Goal: Task Accomplishment & Management: Manage account settings

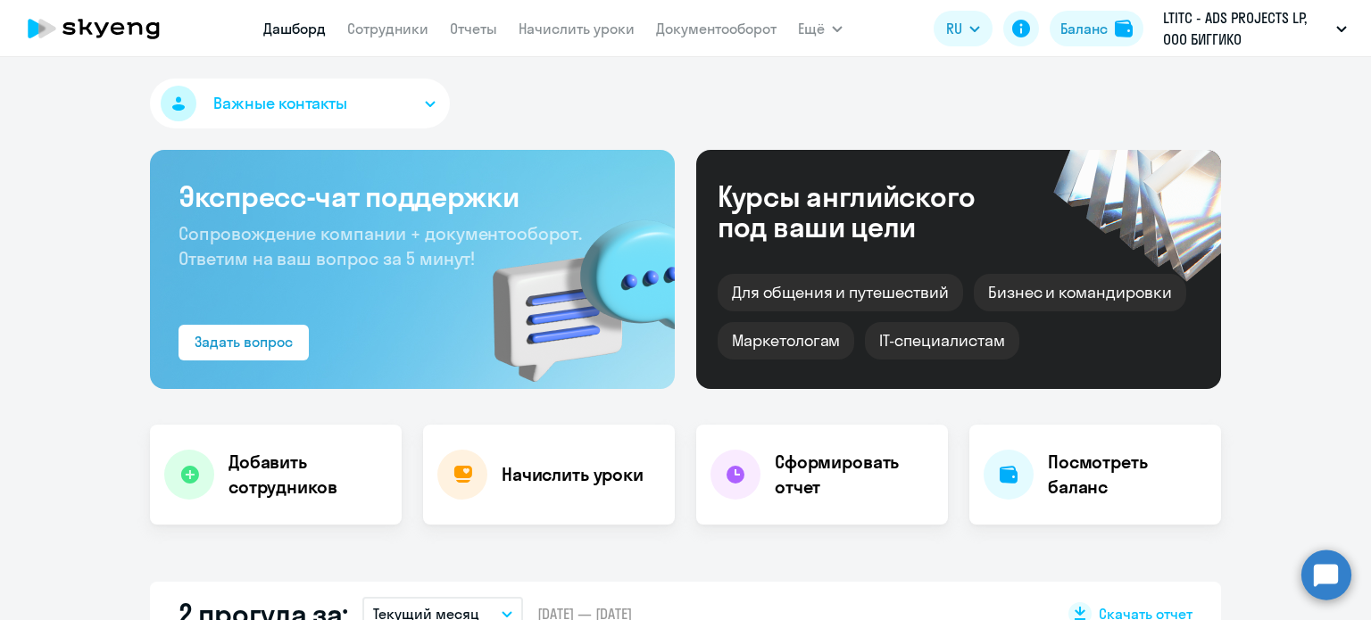
select select "30"
click at [461, 25] on link "Отчеты" at bounding box center [473, 29] width 47 height 18
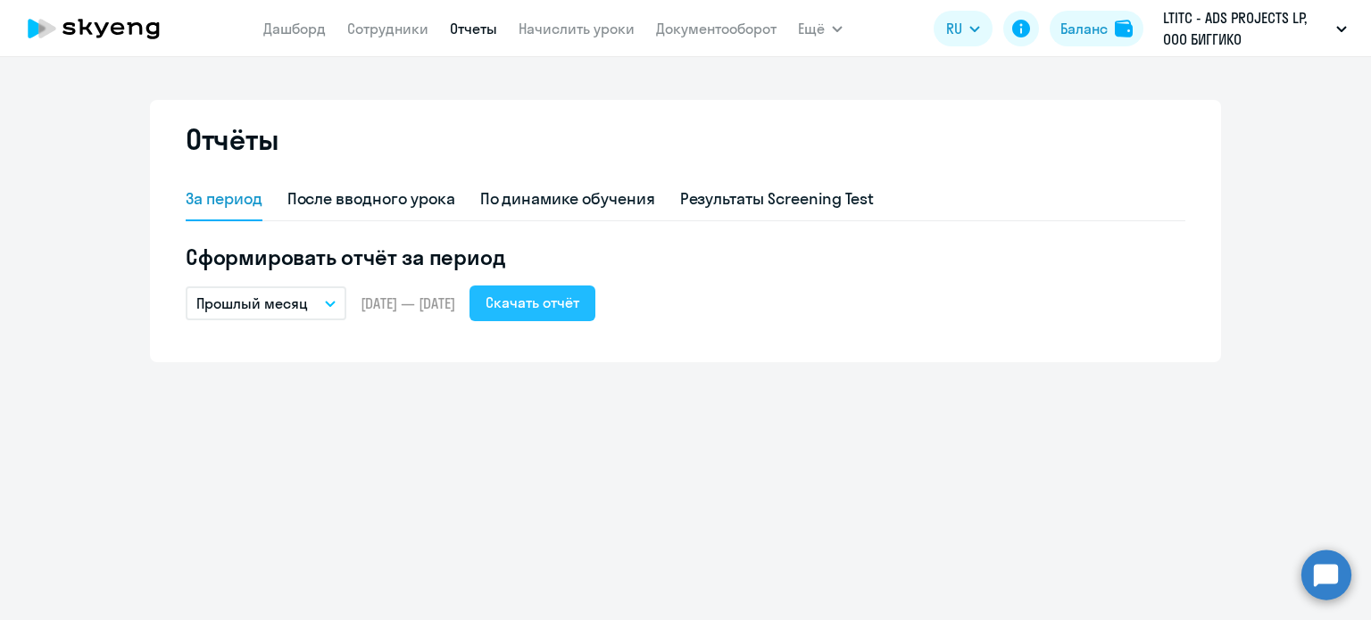
click at [579, 297] on div "Скачать отчёт" at bounding box center [533, 302] width 94 height 21
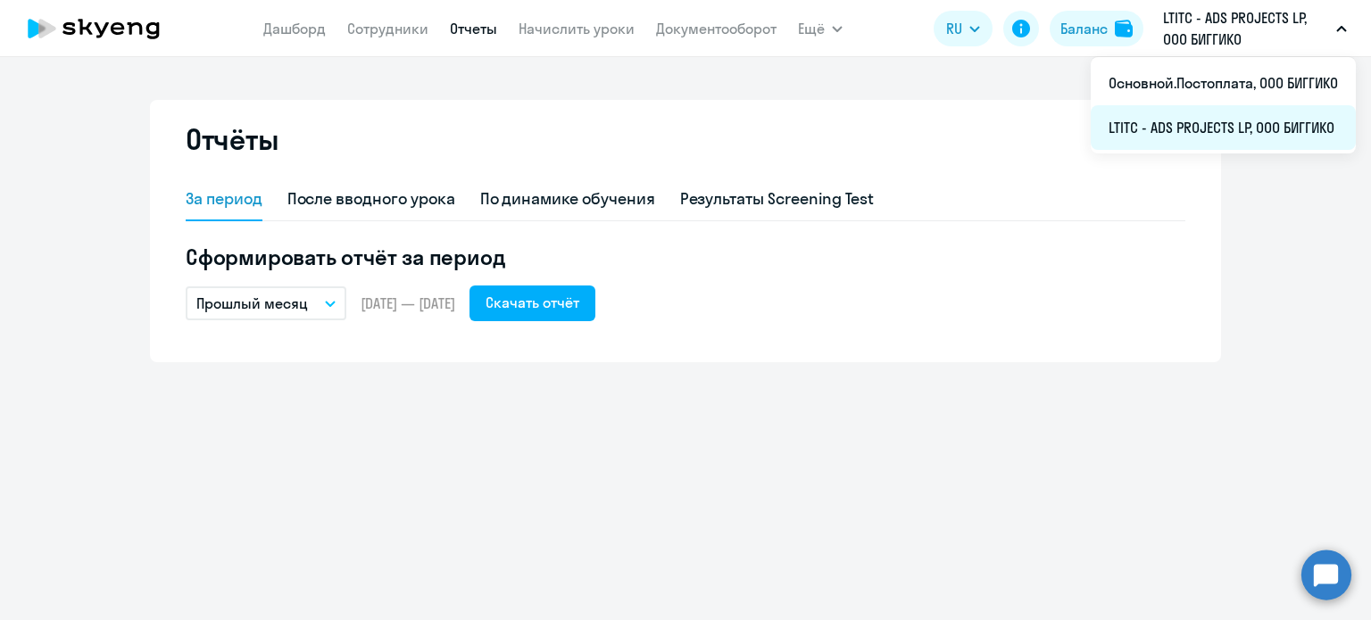
click at [1232, 134] on li "LTITC - ADS PROJECTS LP, ООО БИГГИКО" at bounding box center [1223, 127] width 265 height 45
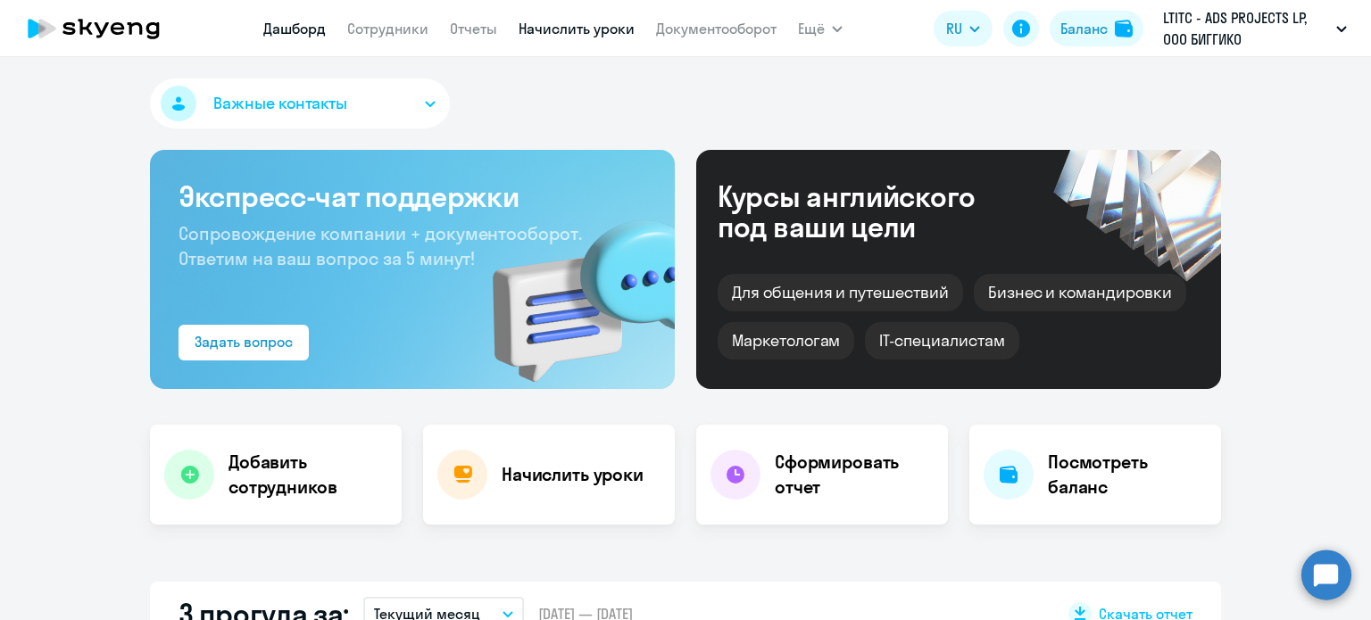
click at [541, 29] on link "Начислить уроки" at bounding box center [577, 29] width 116 height 18
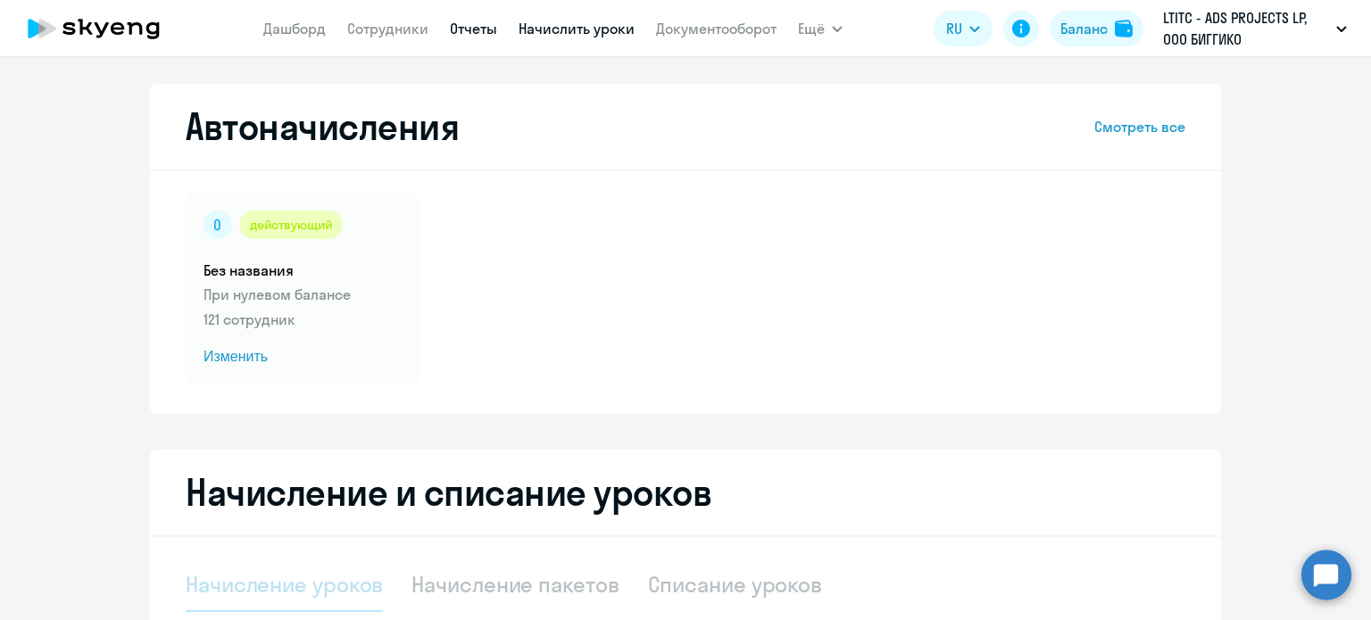
click at [478, 30] on link "Отчеты" at bounding box center [473, 29] width 47 height 18
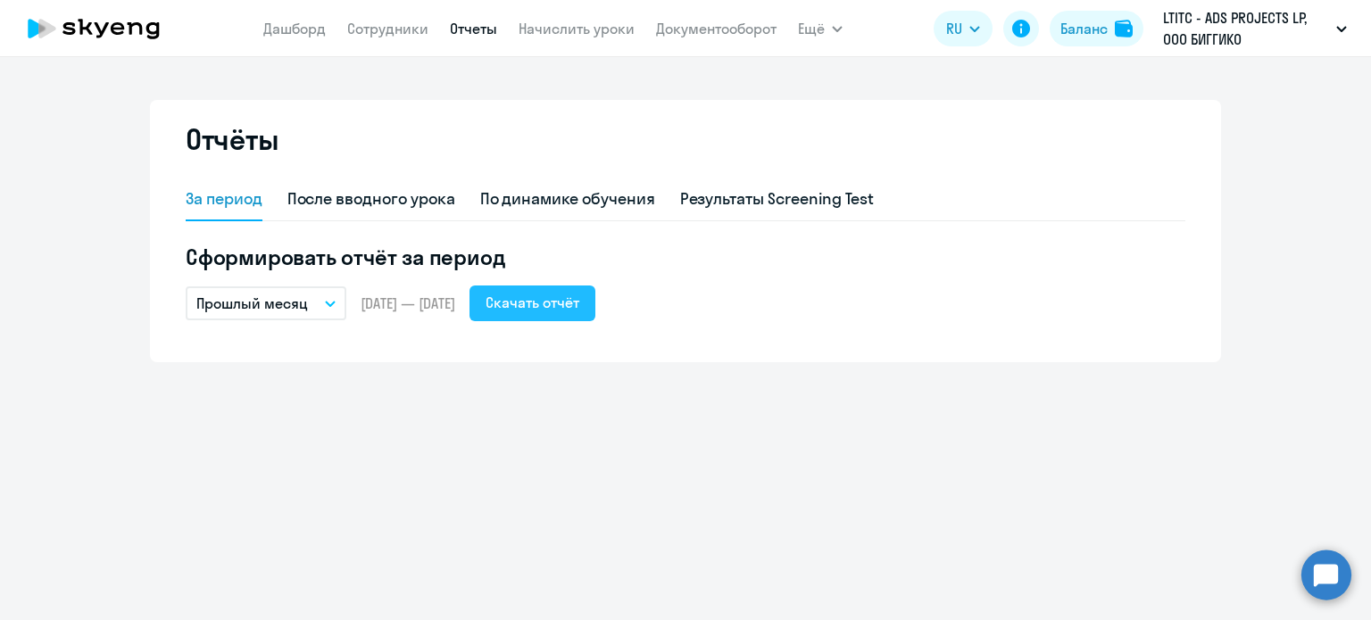
click at [575, 313] on button "Скачать отчёт" at bounding box center [532, 304] width 126 height 36
click at [324, 29] on link "Дашборд" at bounding box center [294, 29] width 62 height 18
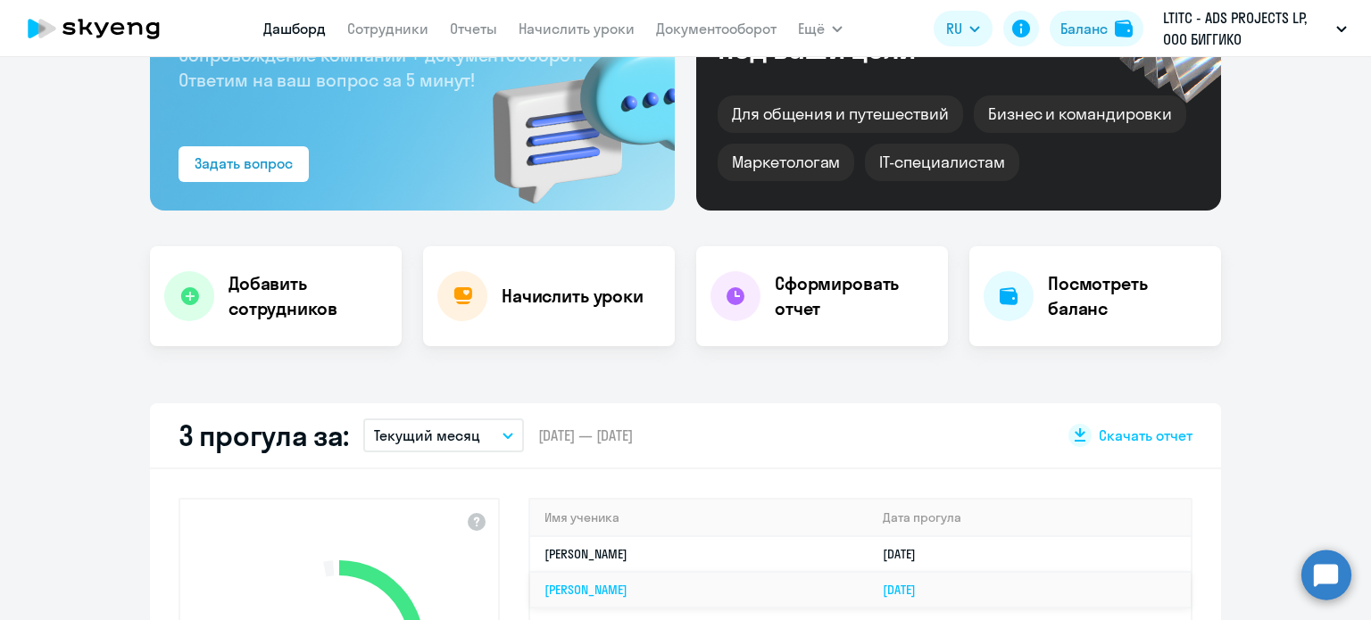
select select "30"
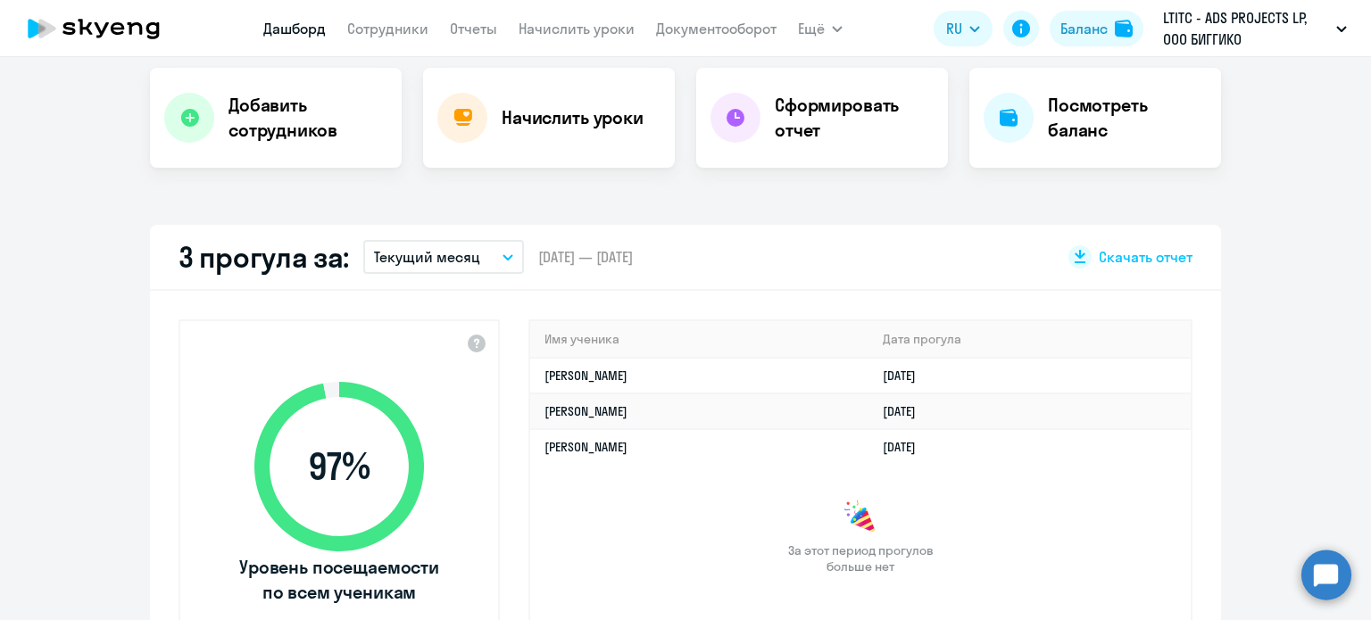
click at [496, 247] on button "Текущий месяц" at bounding box center [443, 257] width 161 height 34
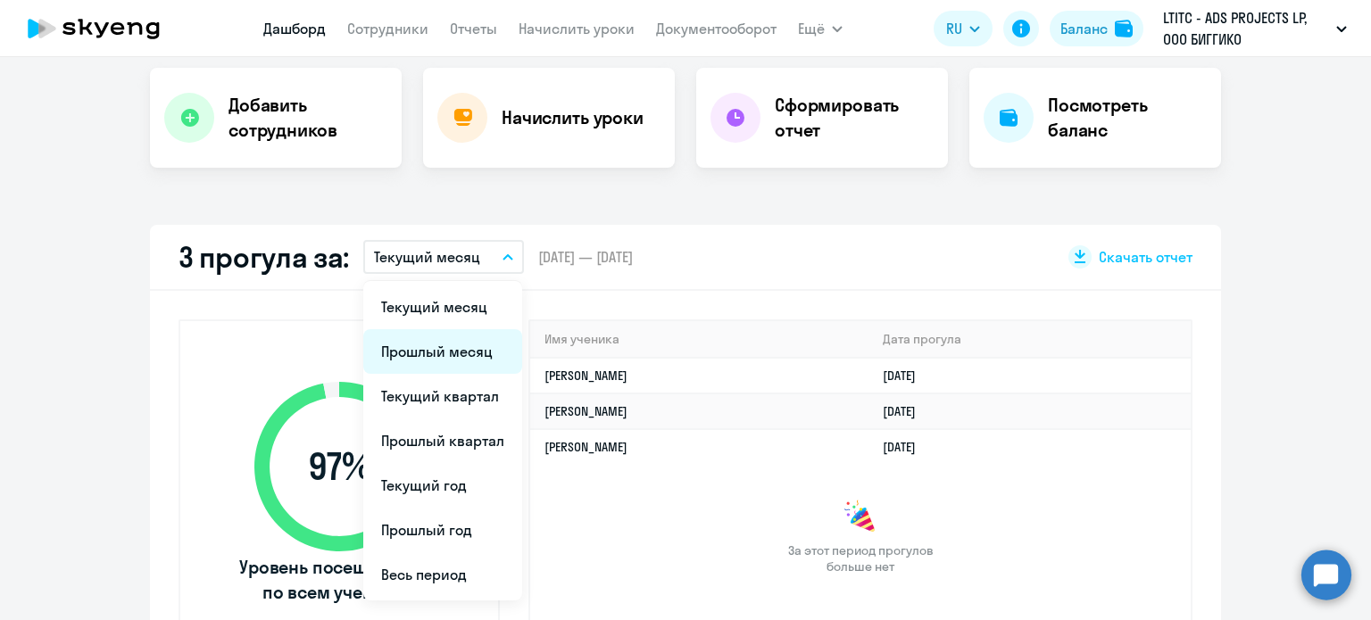
click at [456, 345] on li "Прошлый месяц" at bounding box center [442, 351] width 159 height 45
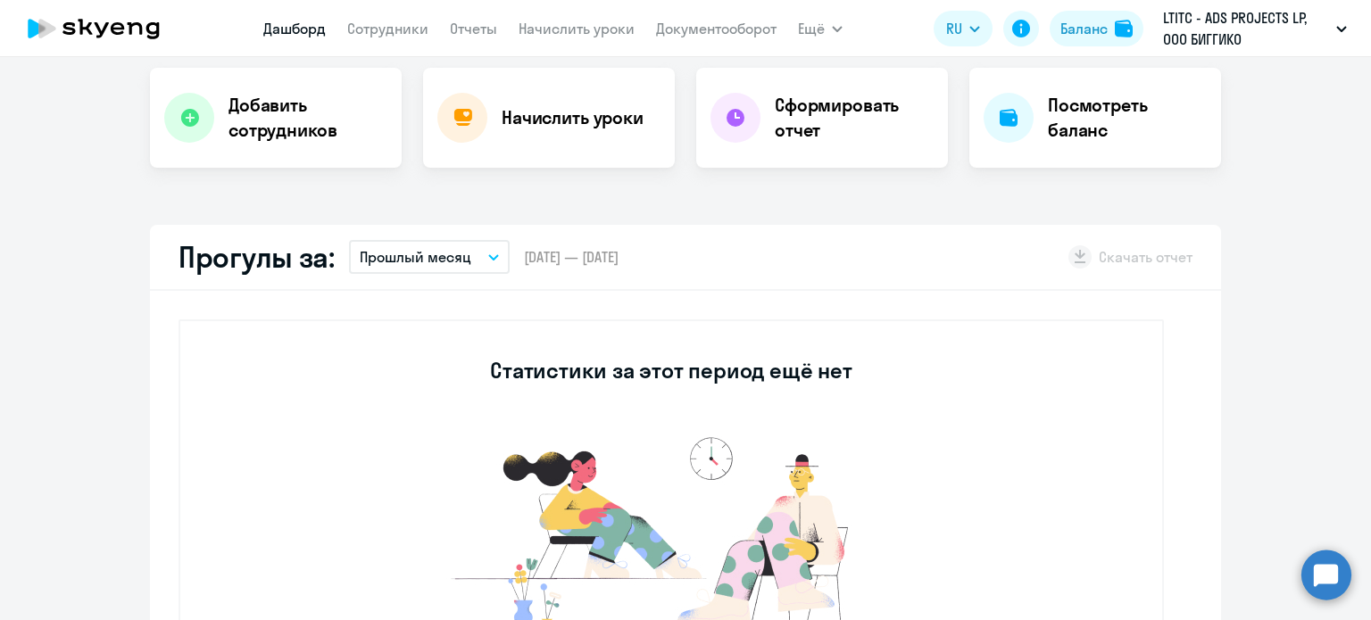
click at [398, 263] on p "Прошлый месяц" at bounding box center [416, 256] width 112 height 21
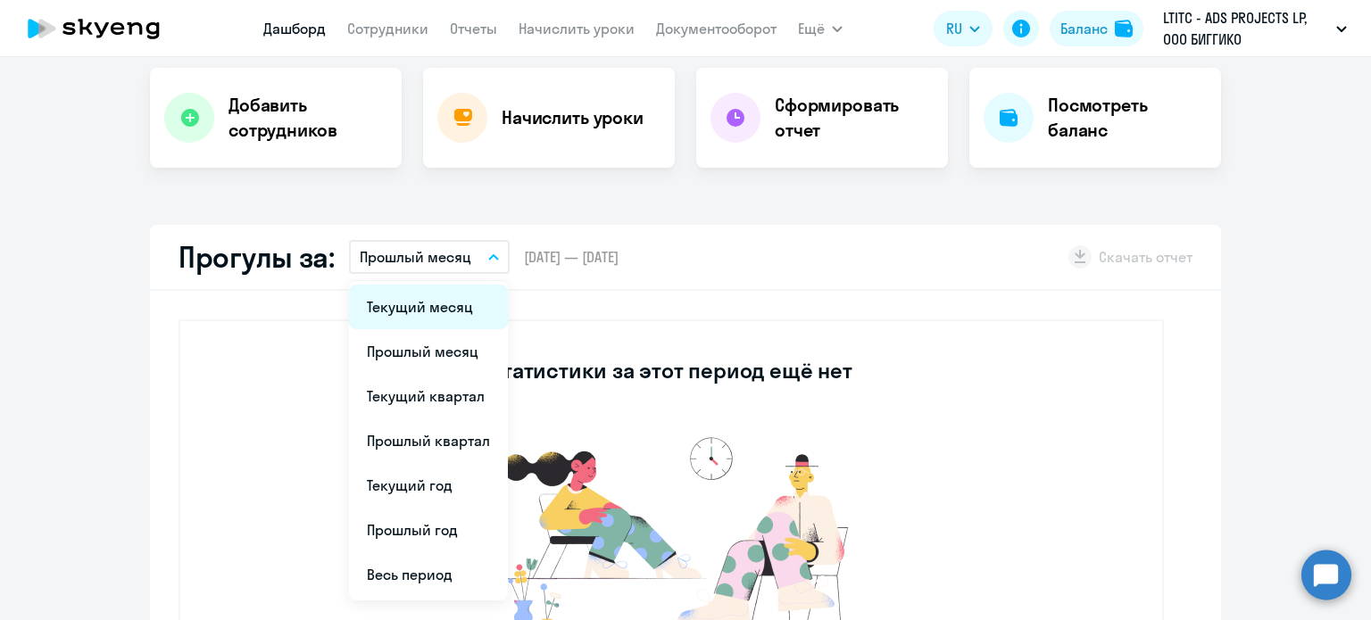
click at [400, 289] on li "Текущий месяц" at bounding box center [428, 307] width 159 height 45
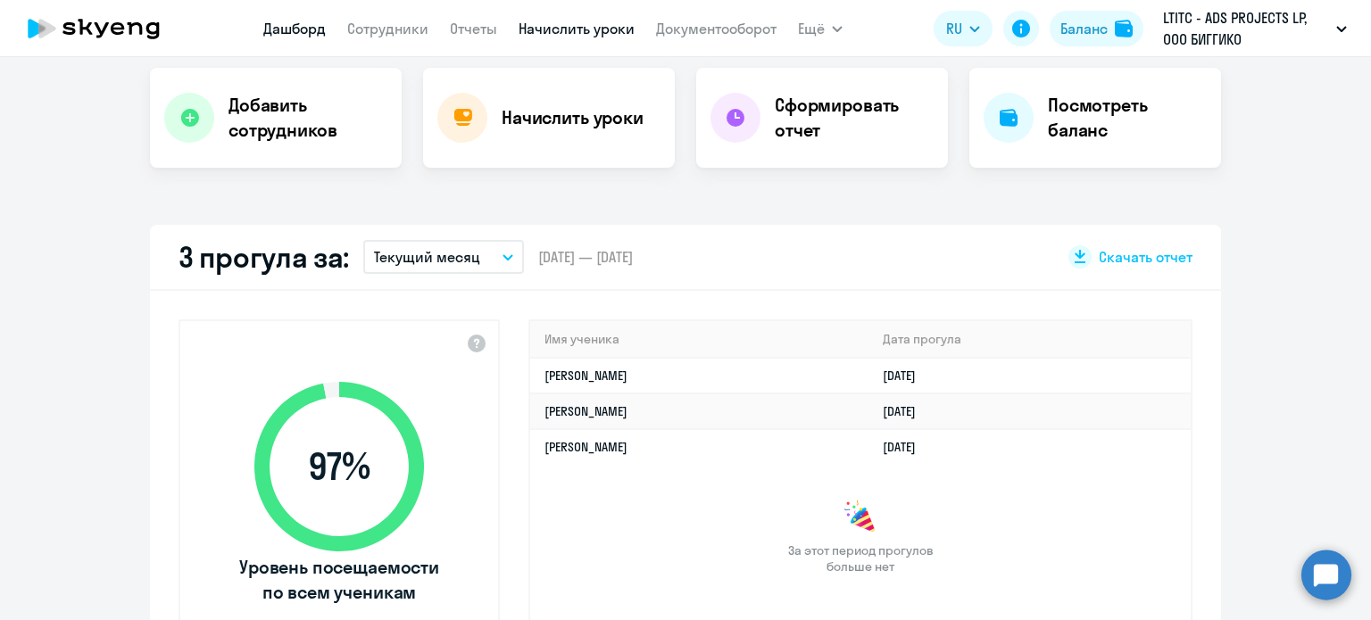
click at [622, 32] on link "Начислить уроки" at bounding box center [577, 29] width 116 height 18
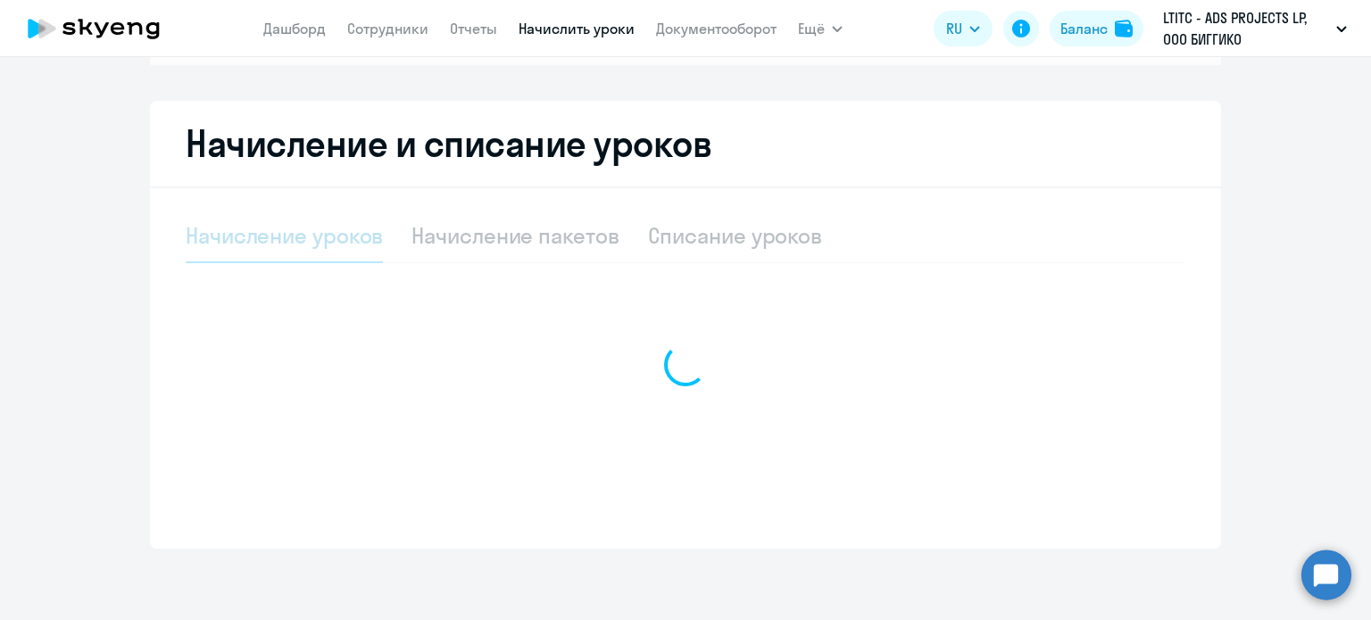
scroll to position [275, 0]
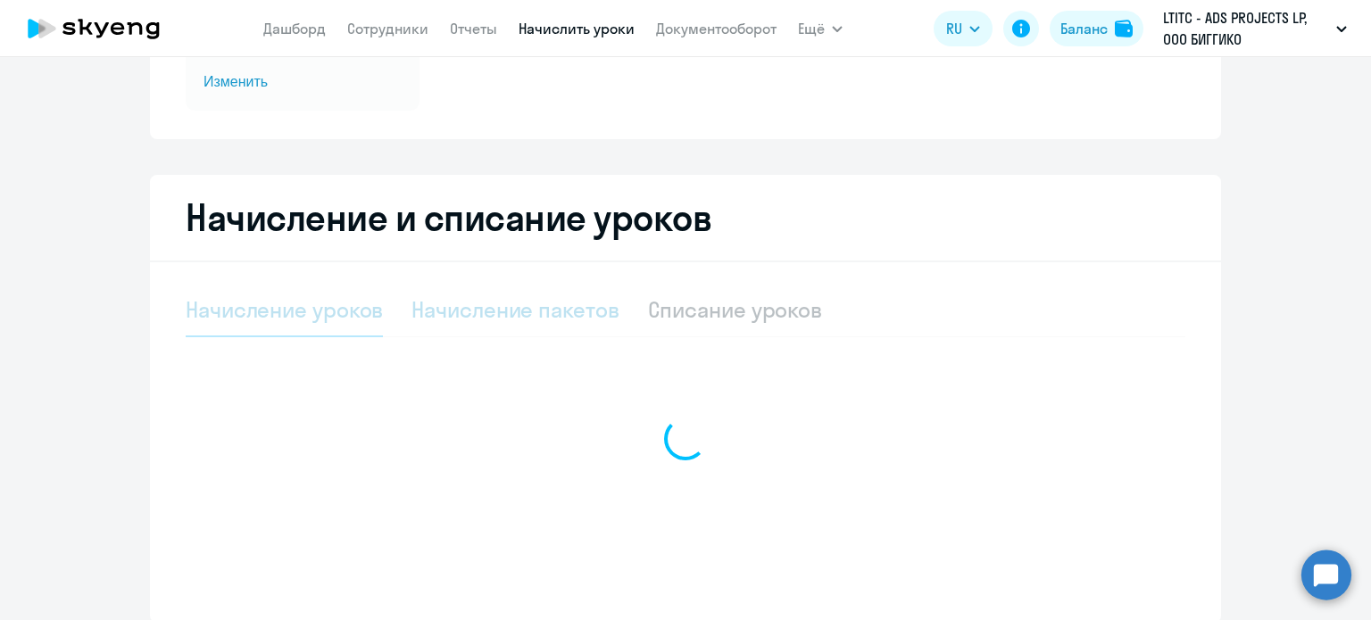
select select "10"
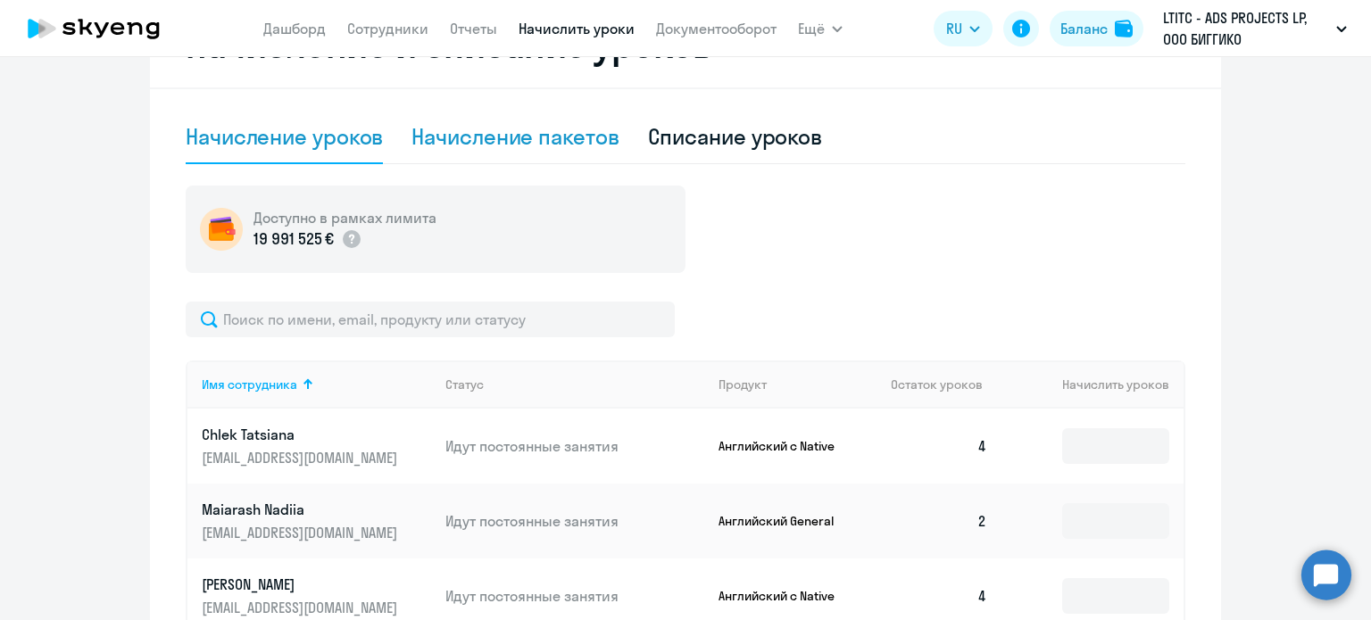
scroll to position [453, 0]
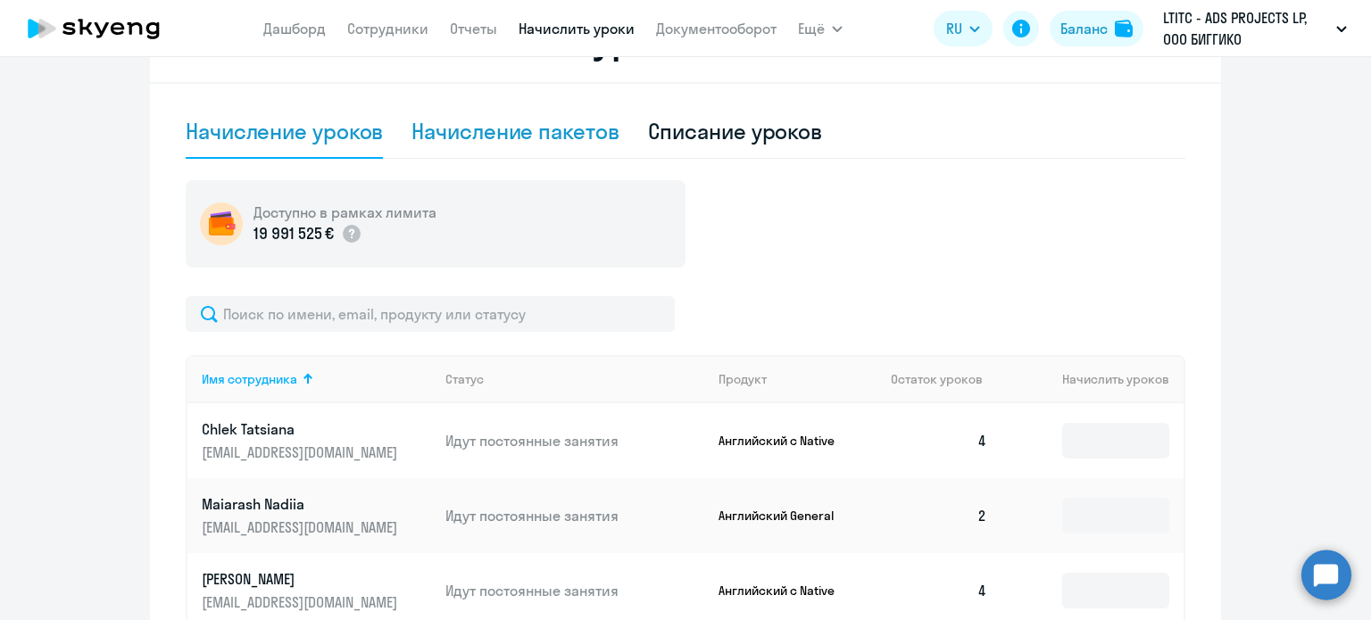
click at [551, 131] on div "Начисление пакетов" at bounding box center [514, 131] width 207 height 29
select select "10"
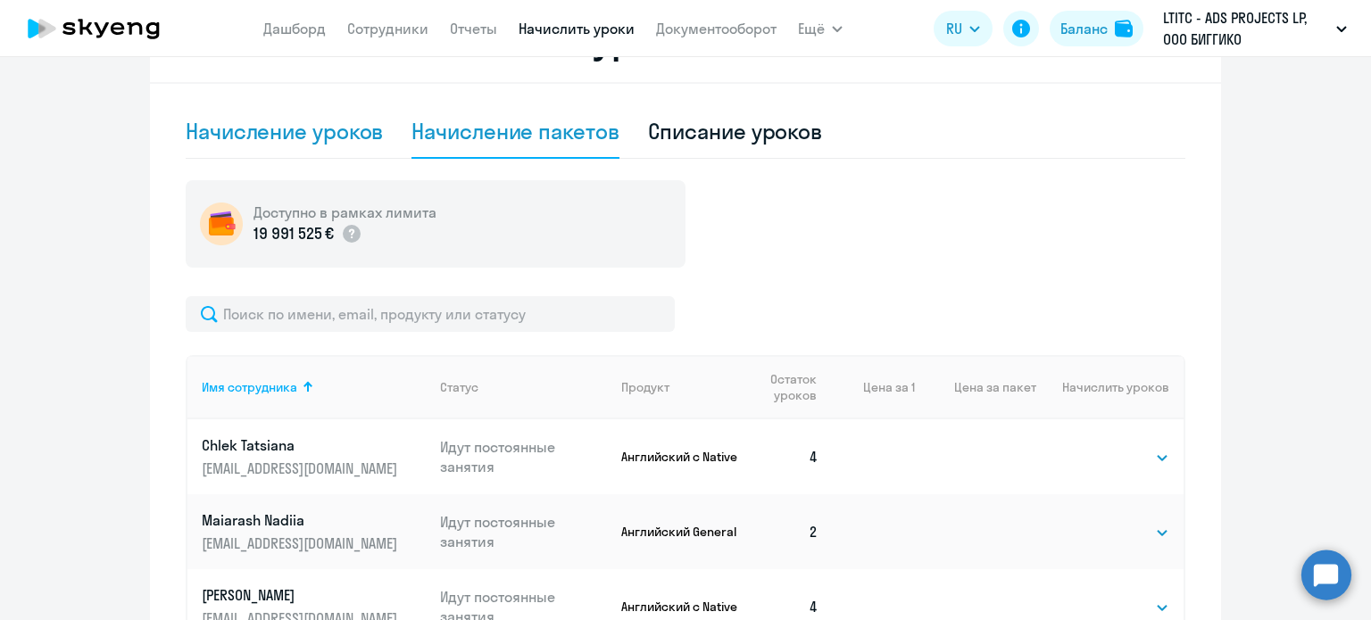
click at [314, 121] on div "Начисление уроков" at bounding box center [284, 131] width 197 height 29
select select "10"
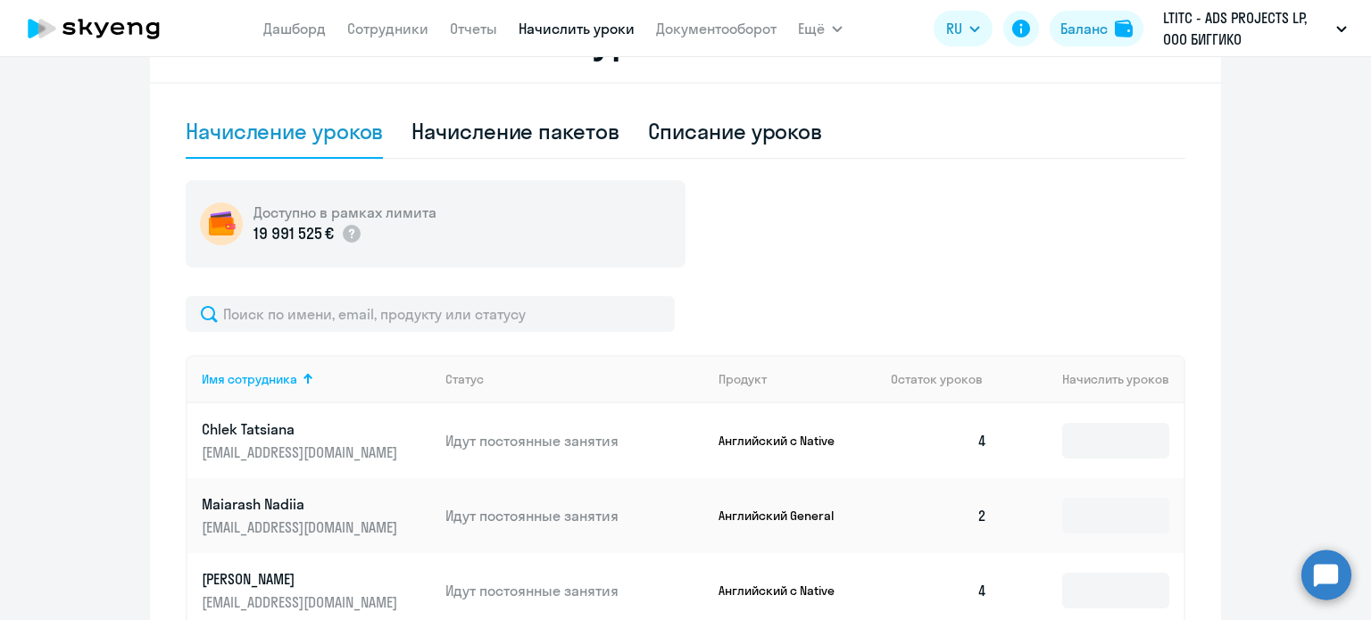
scroll to position [186, 0]
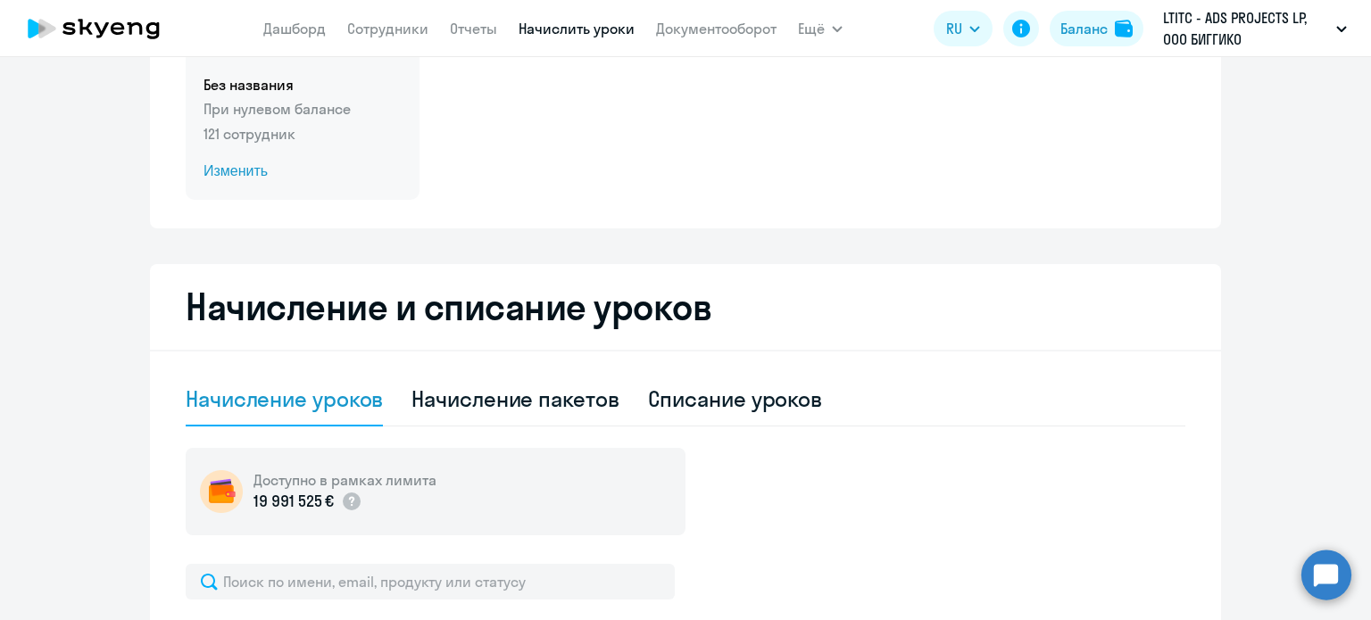
click at [244, 185] on div "действующий Без названия При нулевом балансе 121 сотрудник Изменить" at bounding box center [303, 103] width 234 height 193
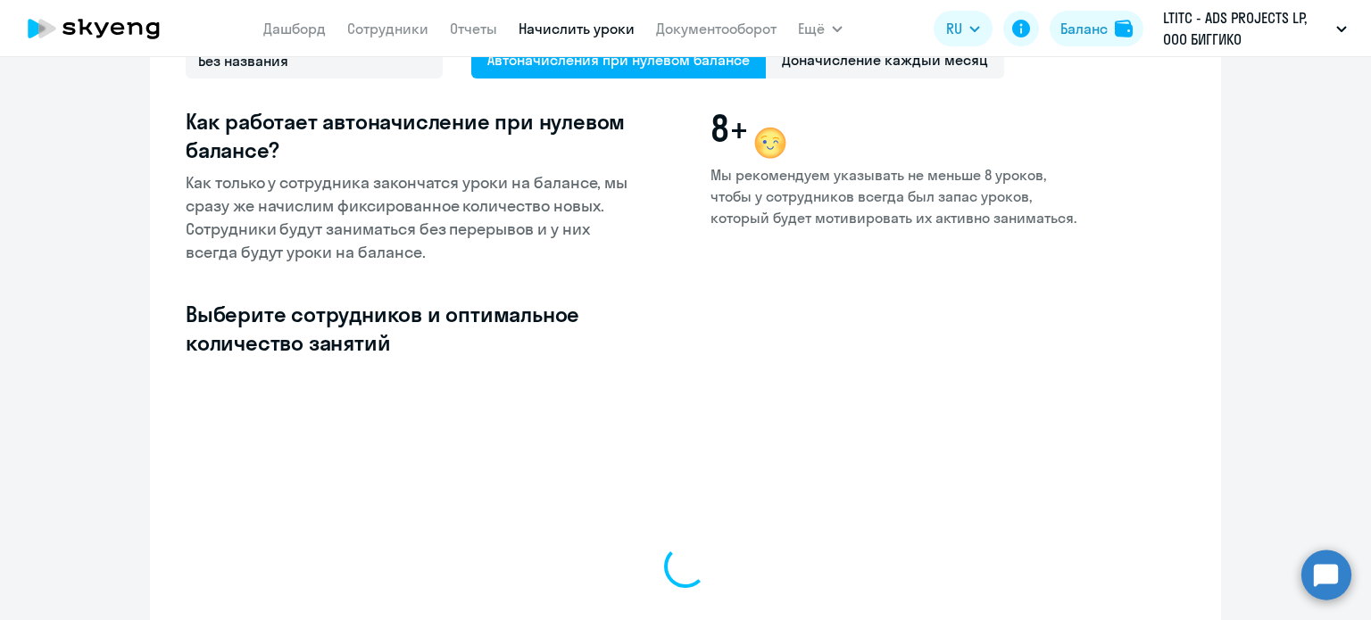
select select "10"
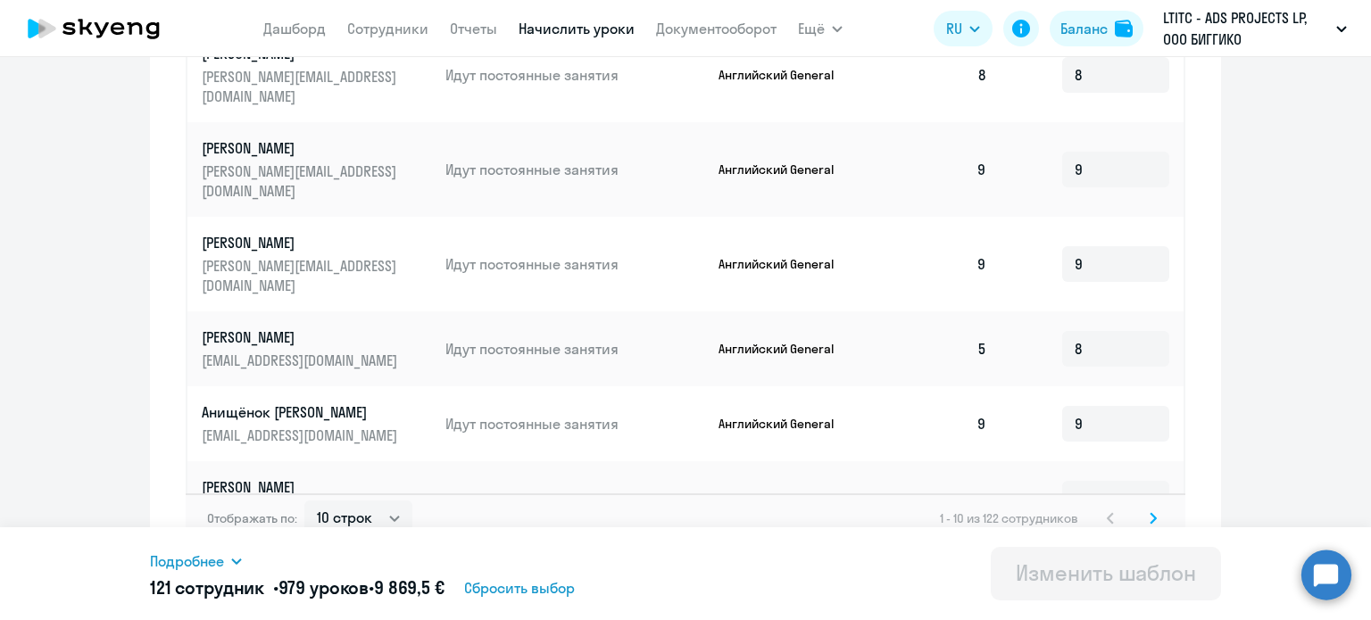
scroll to position [950, 0]
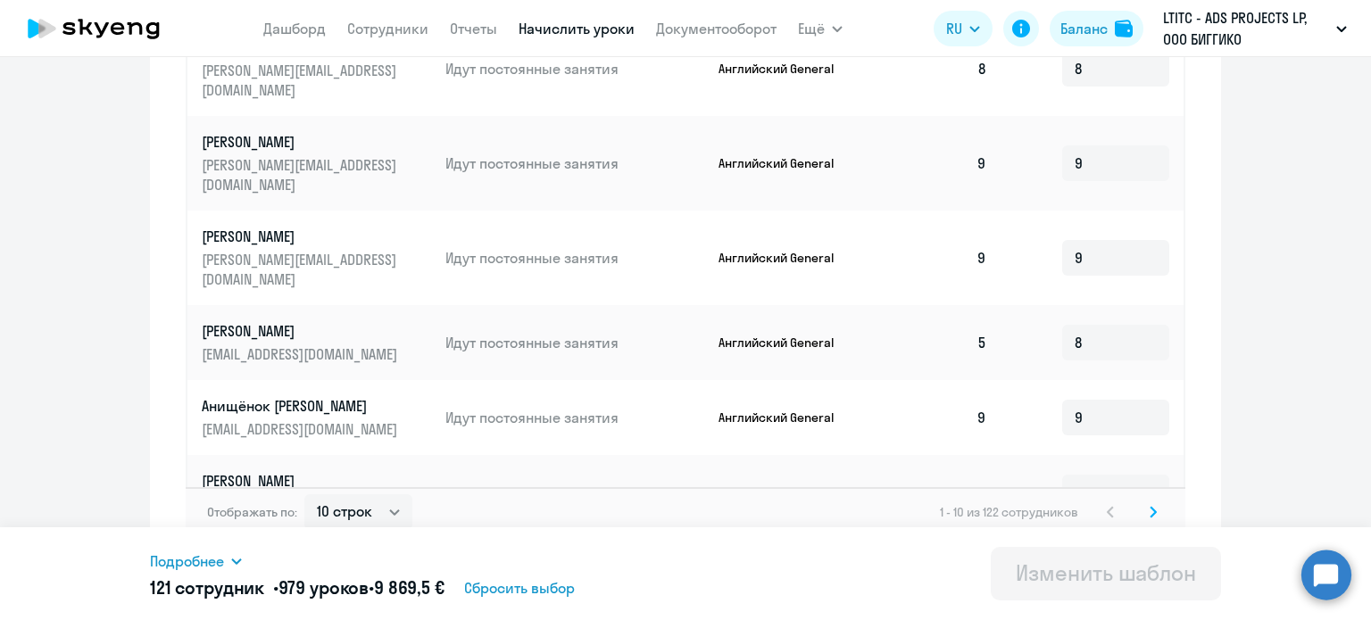
click at [1150, 502] on svg-icon at bounding box center [1152, 512] width 21 height 21
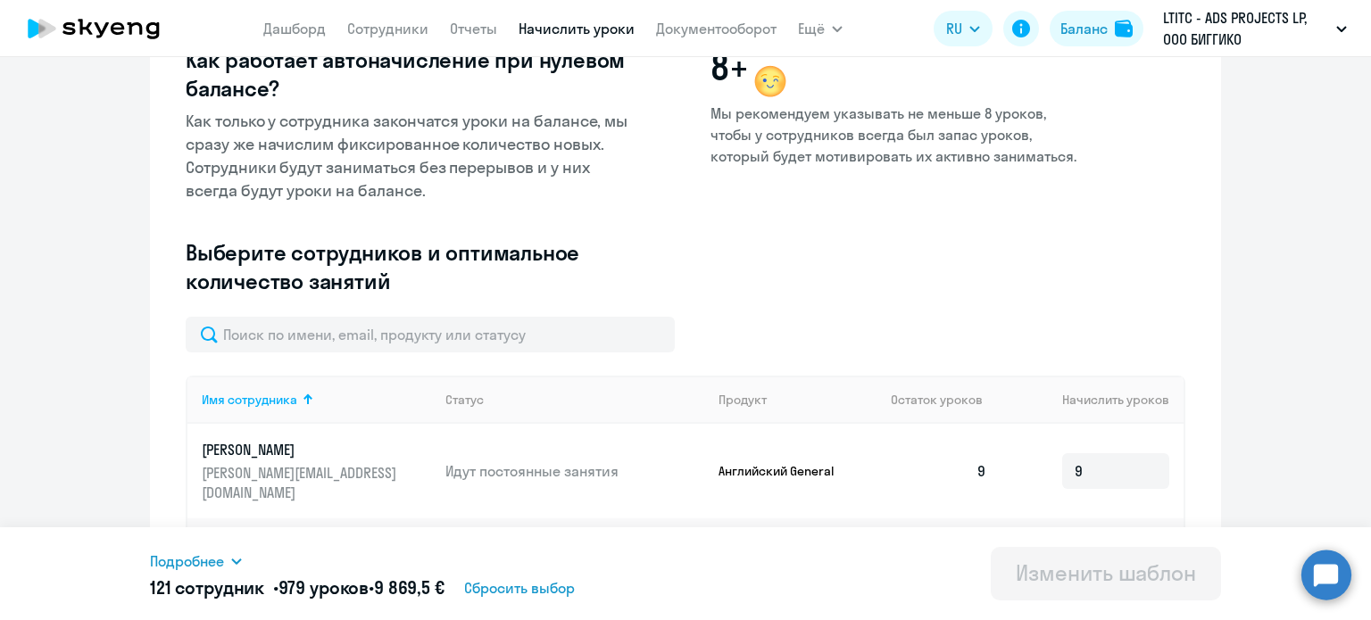
scroll to position [268, 0]
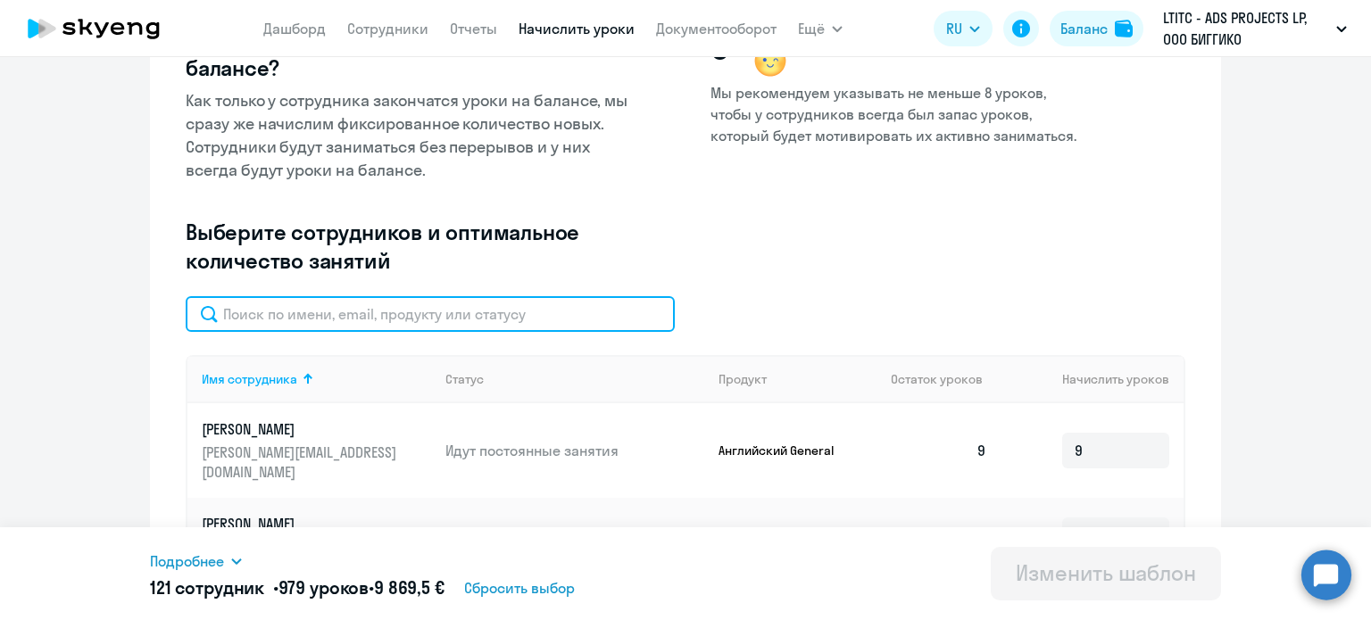
click at [303, 315] on input "text" at bounding box center [430, 314] width 489 height 36
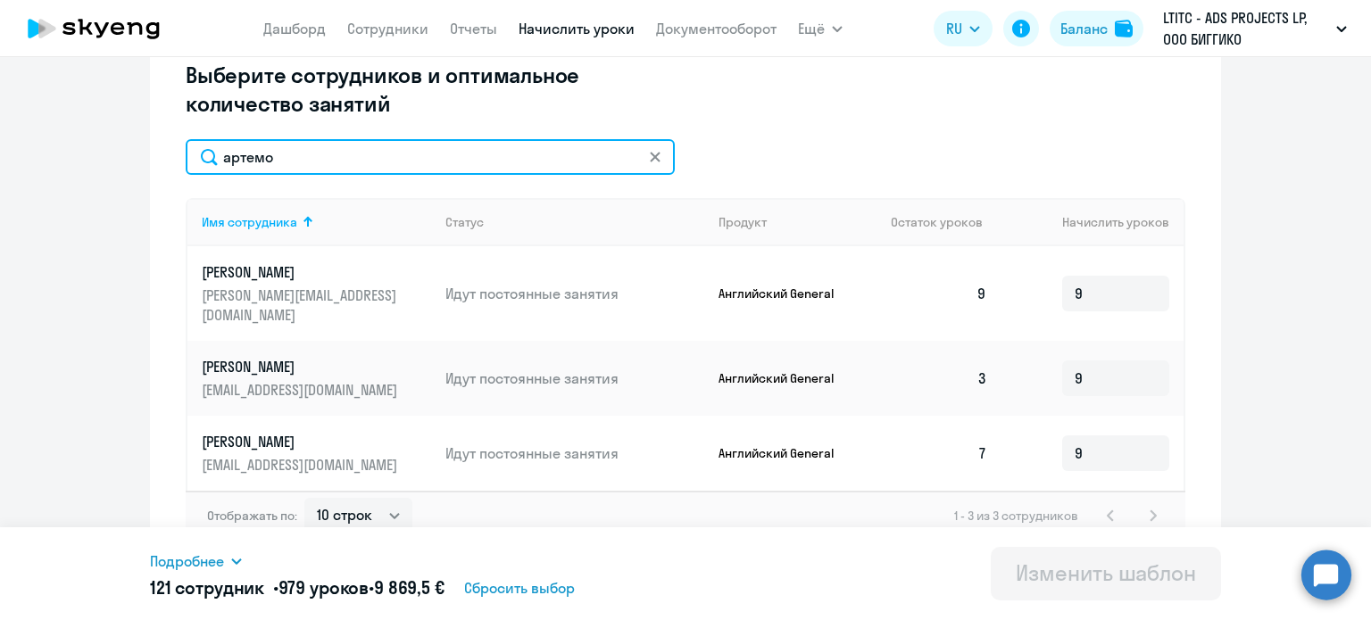
scroll to position [420, 0]
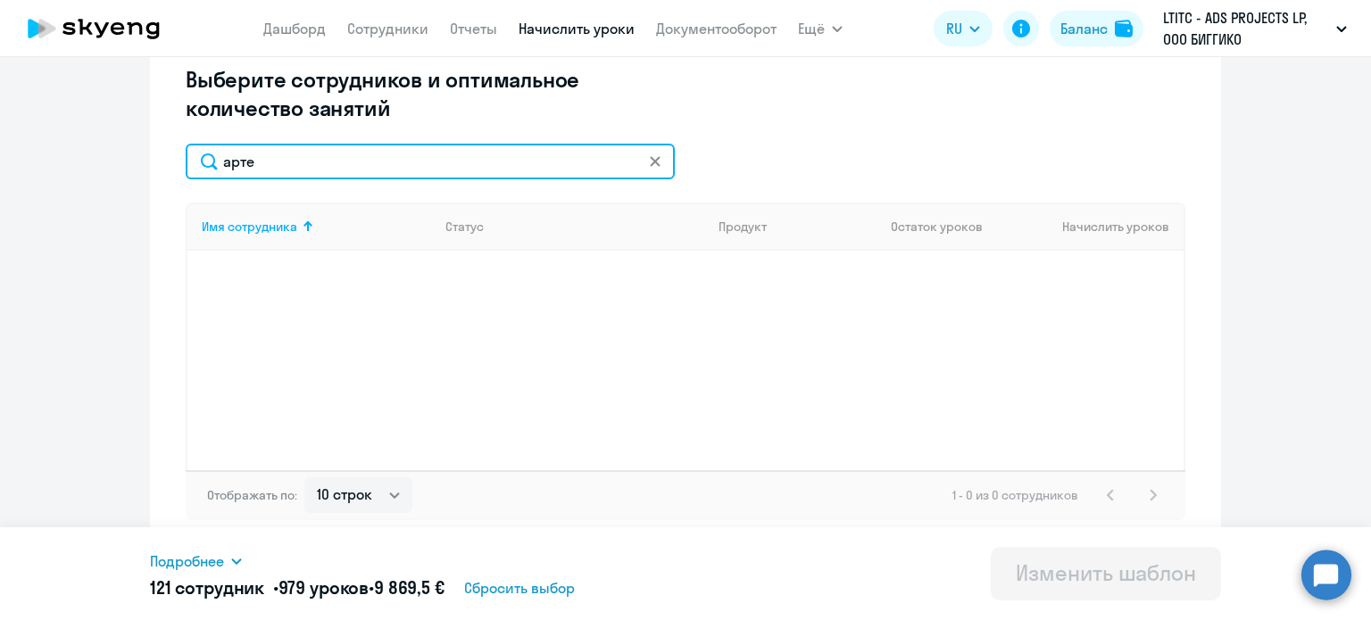
type input "арт"
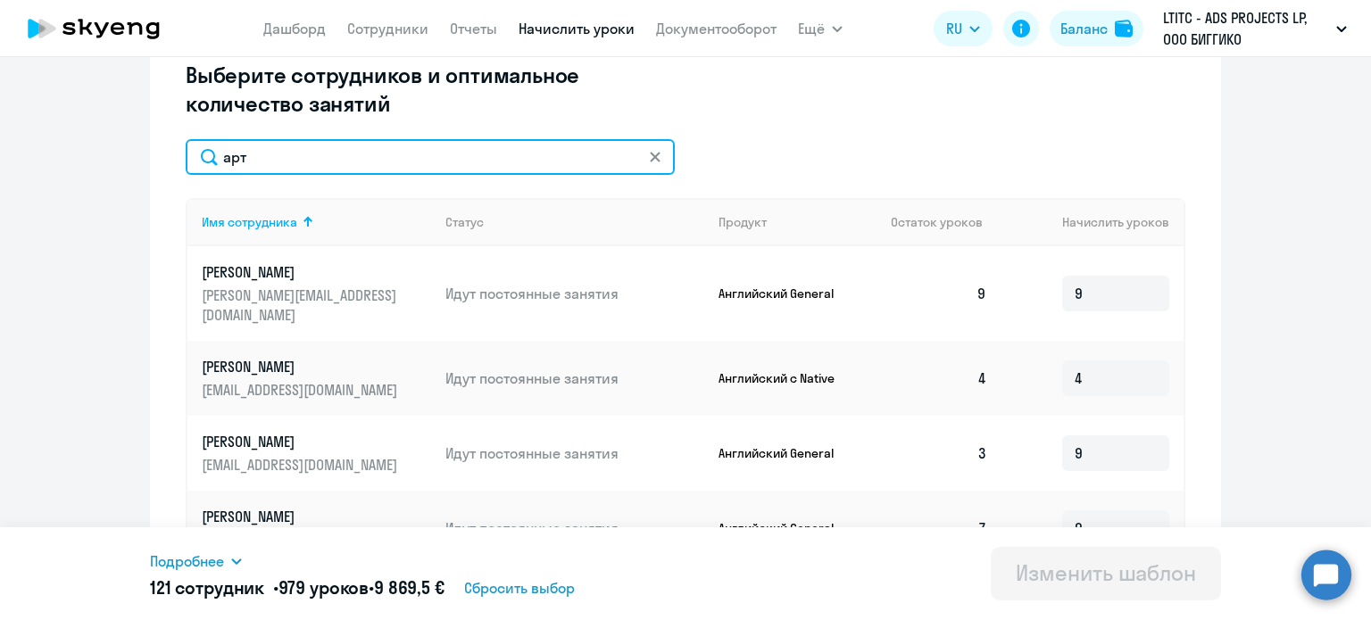
drag, startPoint x: 259, startPoint y: 163, endPoint x: 202, endPoint y: 161, distance: 57.2
click at [202, 161] on input "арт" at bounding box center [430, 157] width 489 height 36
